Goal: Task Accomplishment & Management: Manage account settings

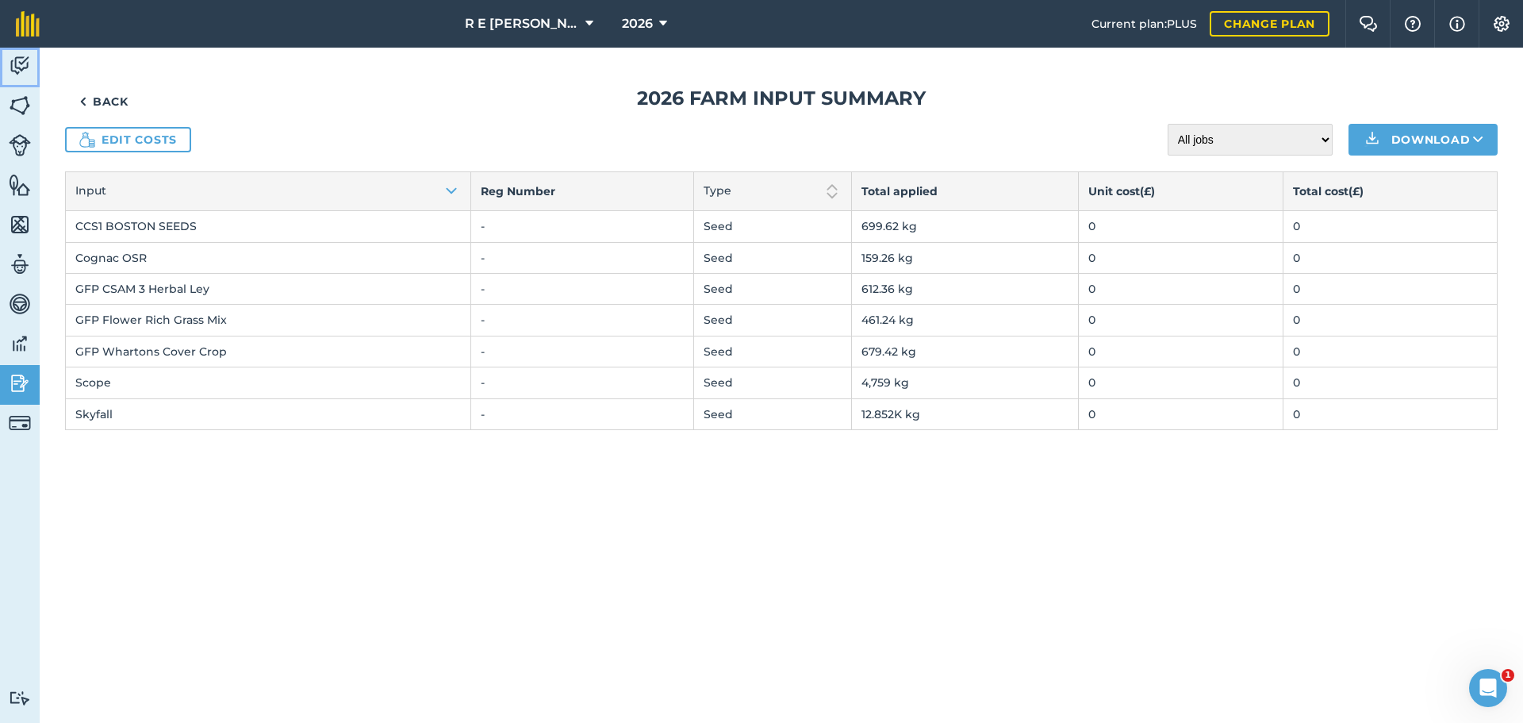
click at [21, 52] on link "Activity" at bounding box center [20, 68] width 40 height 40
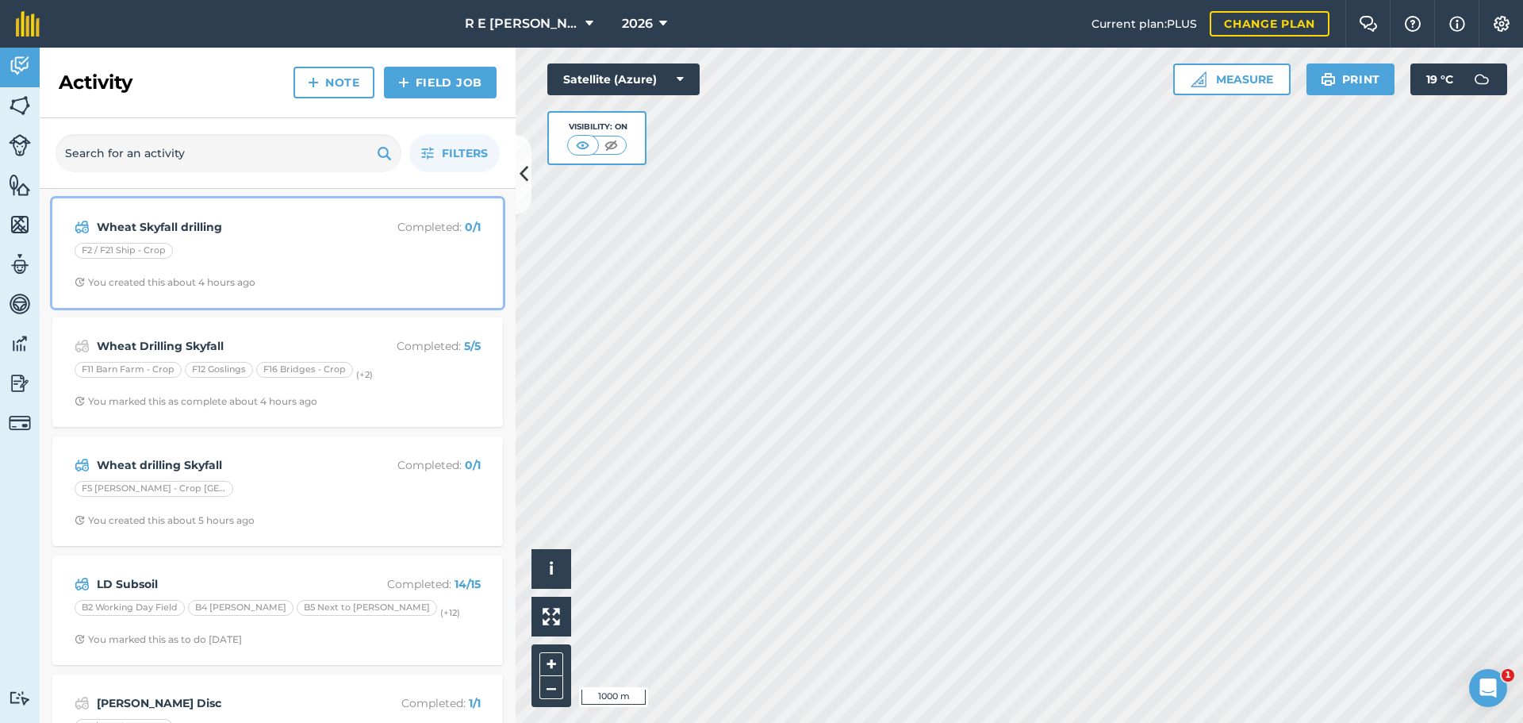
click at [314, 253] on div "F2 / F21 Ship - Crop" at bounding box center [278, 253] width 406 height 21
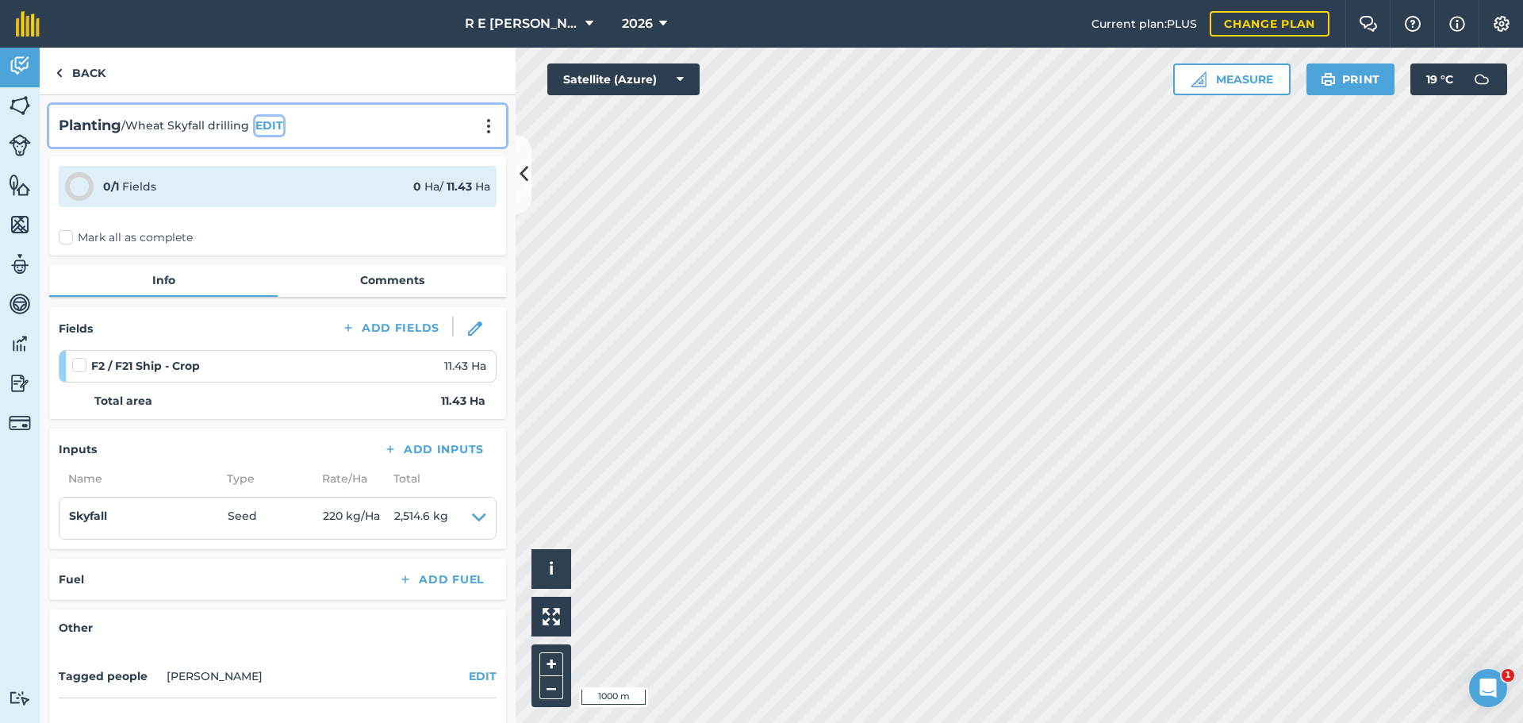
click at [274, 128] on button "EDIT" at bounding box center [269, 125] width 28 height 17
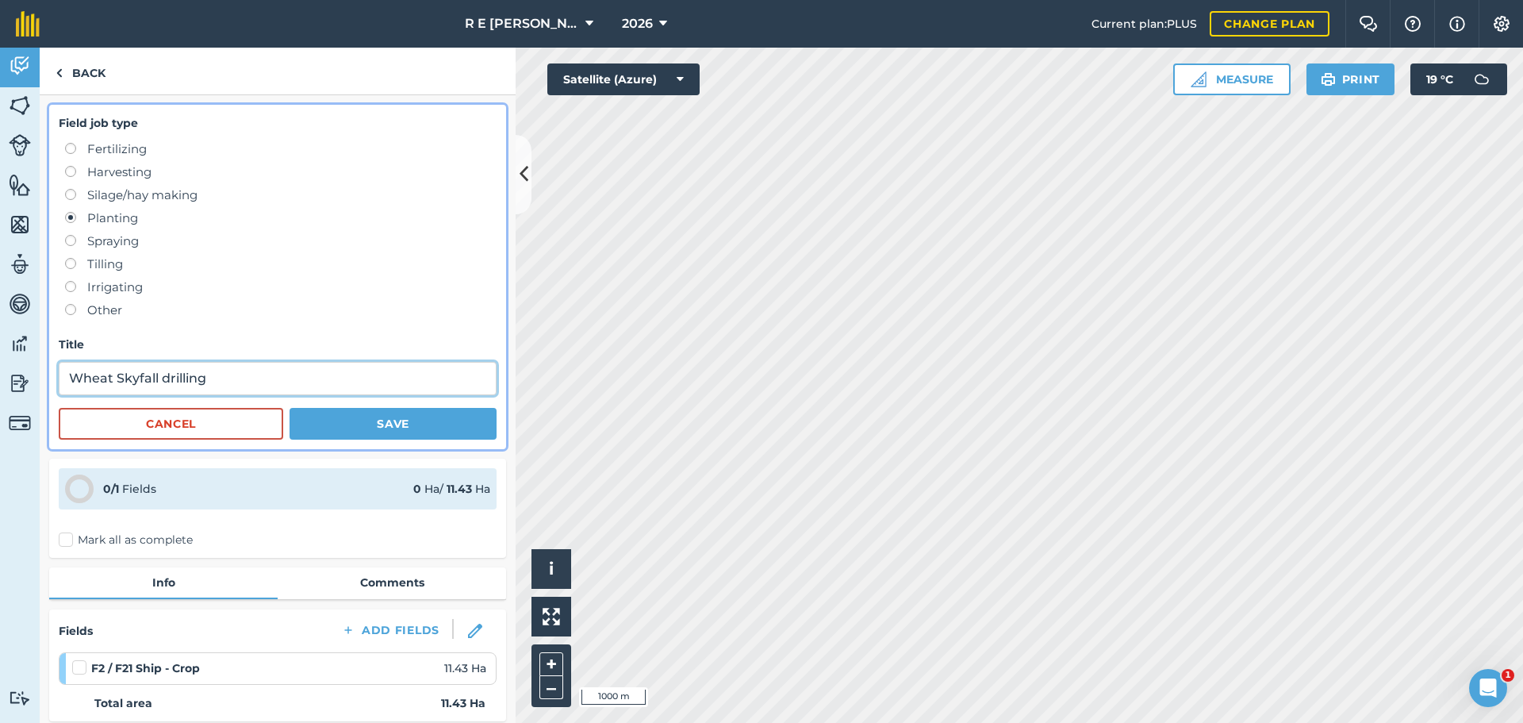
click at [116, 375] on input "Wheat Skyfall drilling" at bounding box center [278, 378] width 438 height 33
drag, startPoint x: 260, startPoint y: 378, endPoint x: 212, endPoint y: 375, distance: 48.4
click at [212, 375] on input "Wheat drilling Skyfall drilling" at bounding box center [278, 378] width 438 height 33
type input "Wheat drilling Skyfall"
click at [347, 416] on button "Save" at bounding box center [393, 424] width 207 height 32
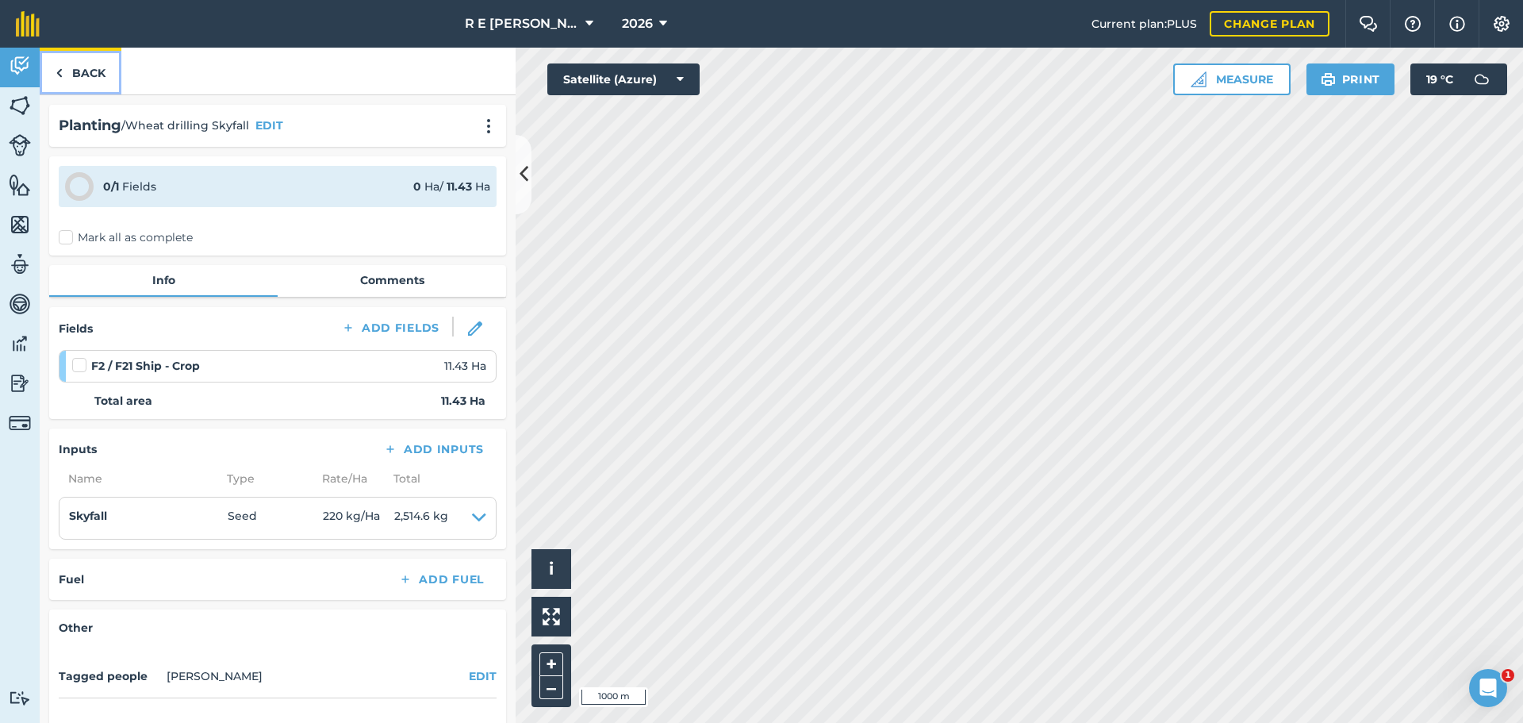
click at [75, 65] on link "Back" at bounding box center [81, 71] width 82 height 47
